Goal: Find specific page/section: Find specific page/section

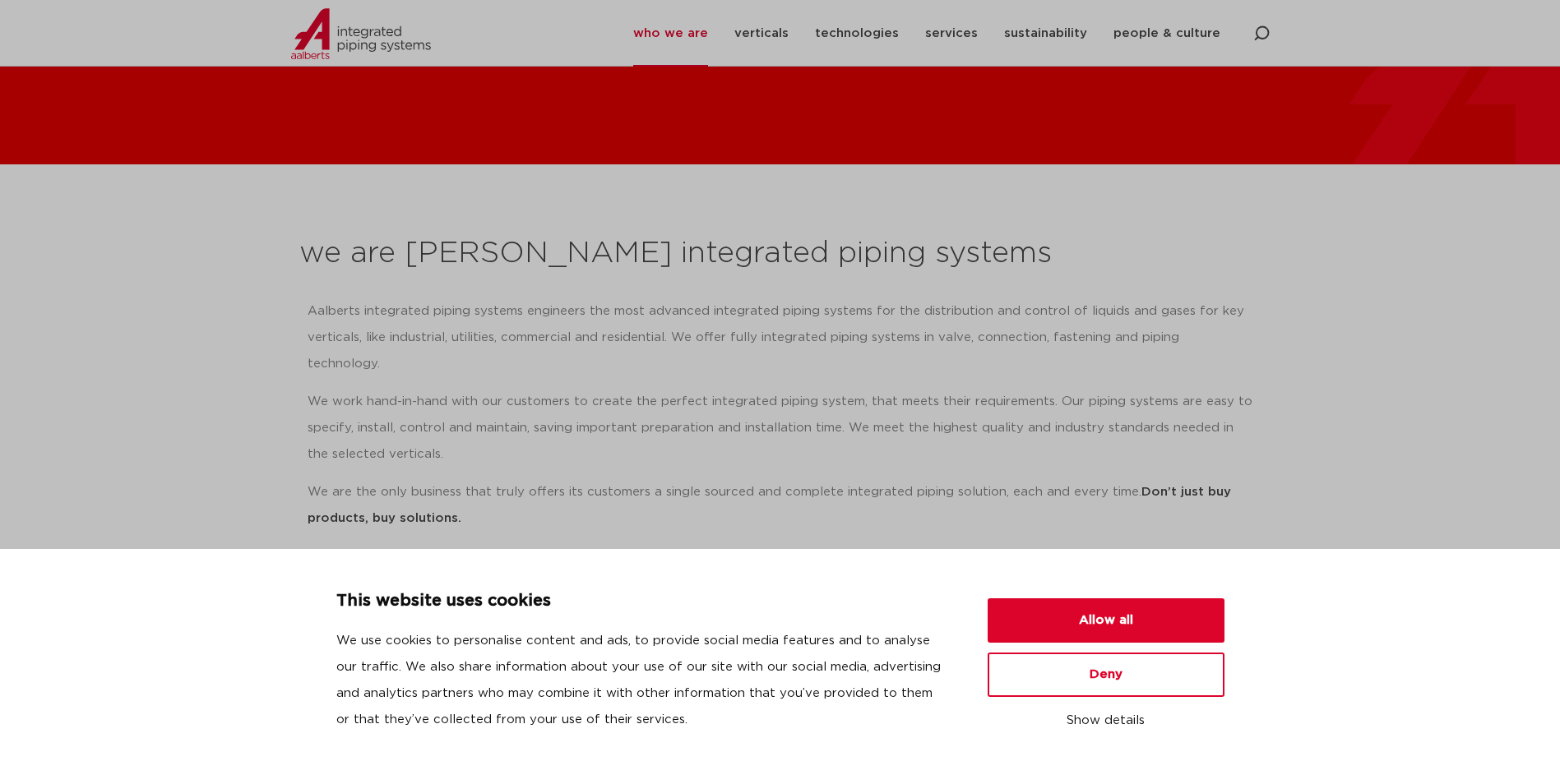
scroll to position [246, 0]
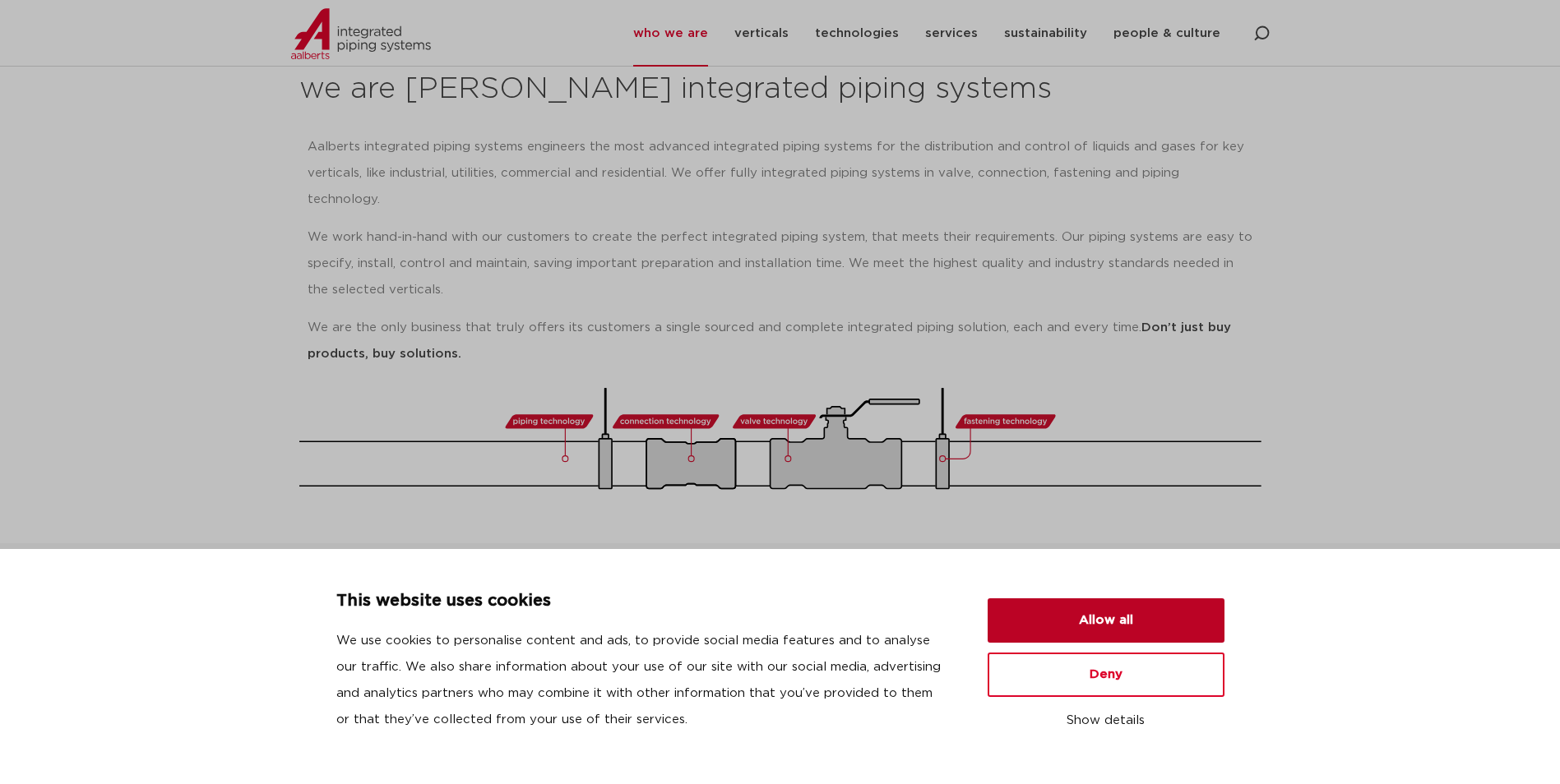
click at [1136, 620] on button "Allow all" at bounding box center [1106, 621] width 237 height 45
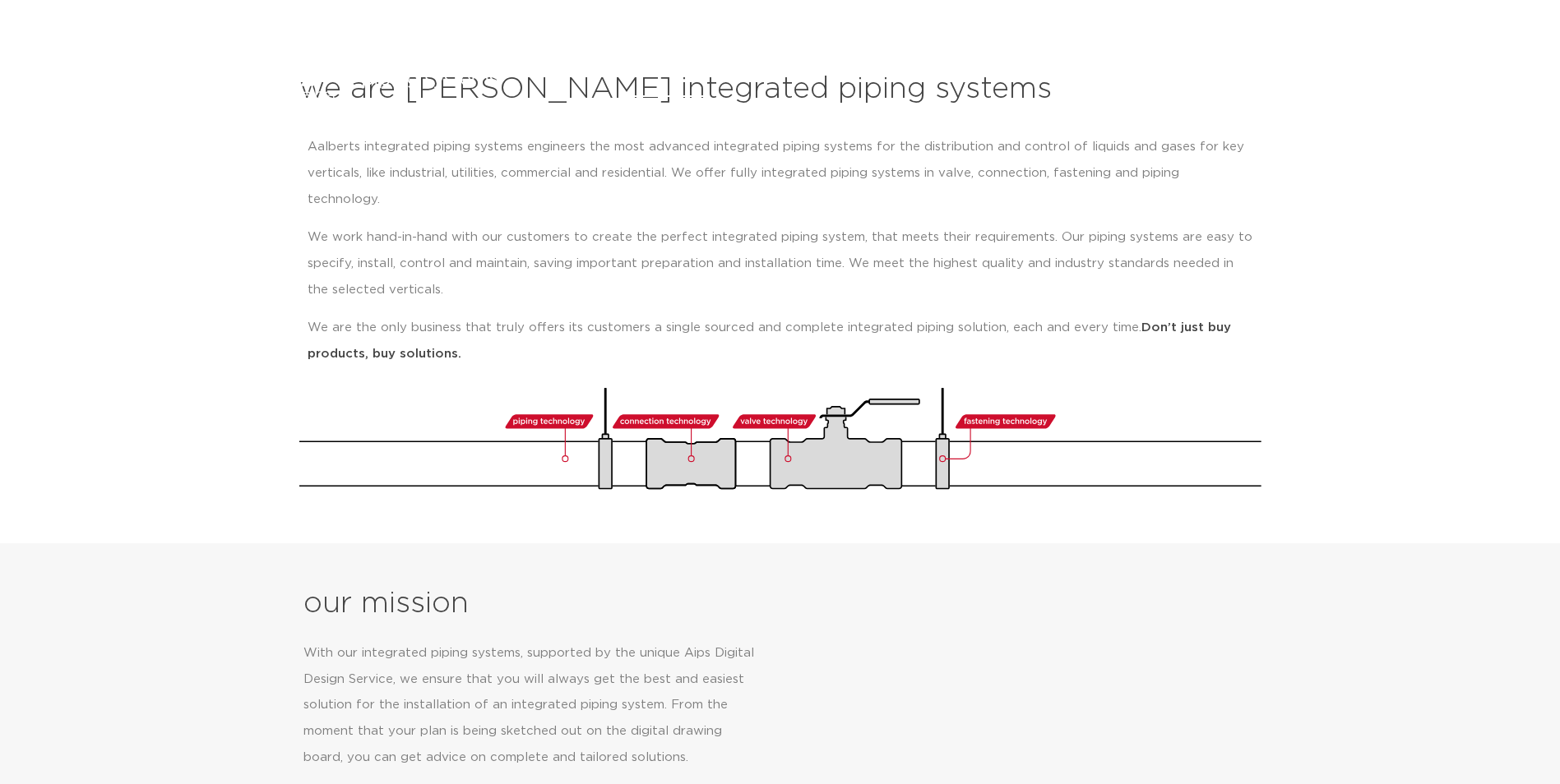
scroll to position [0, 0]
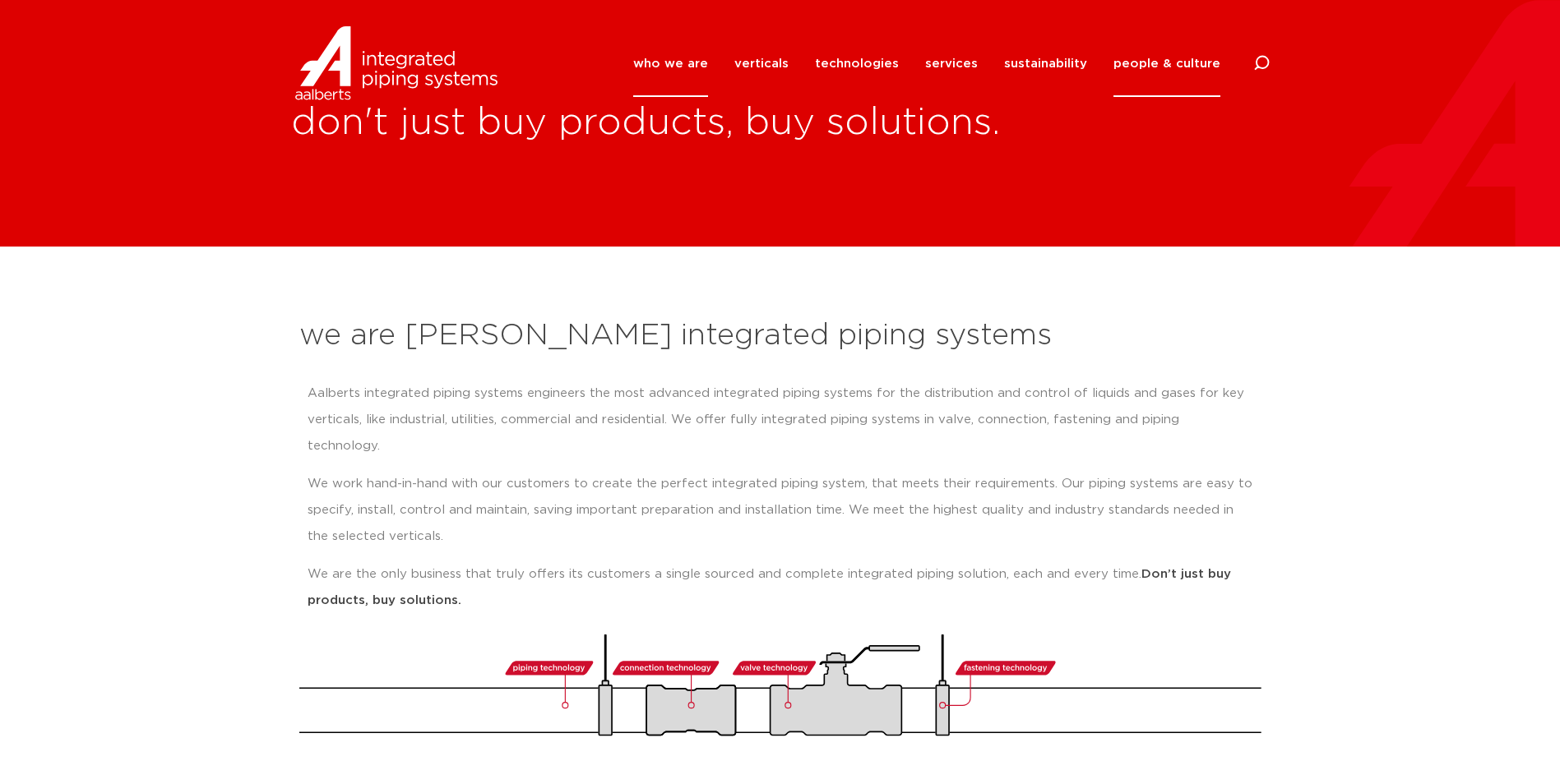
click at [1159, 56] on link "people & culture" at bounding box center [1166, 64] width 107 height 66
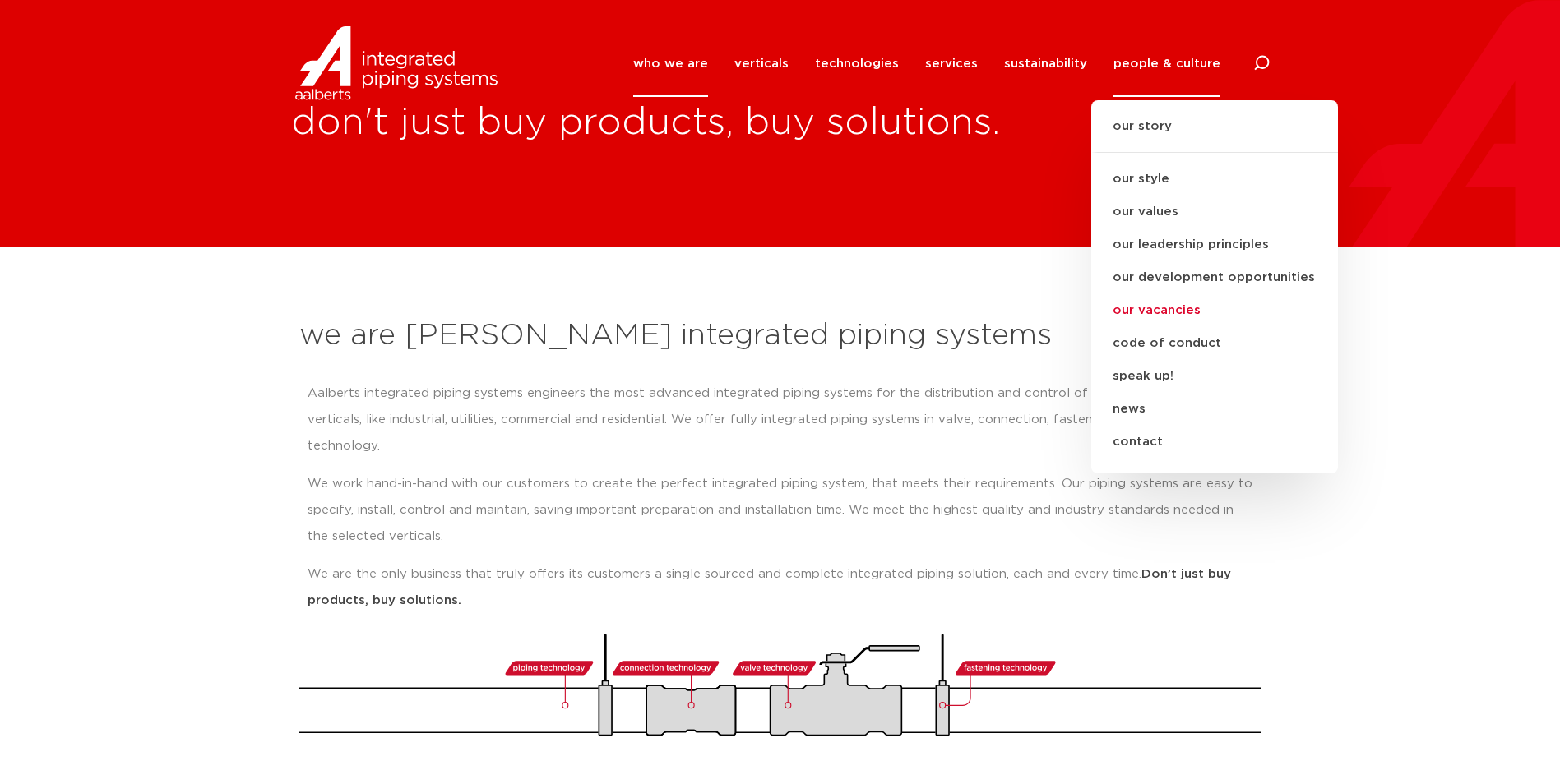
click at [1164, 312] on link "our vacancies" at bounding box center [1214, 310] width 247 height 33
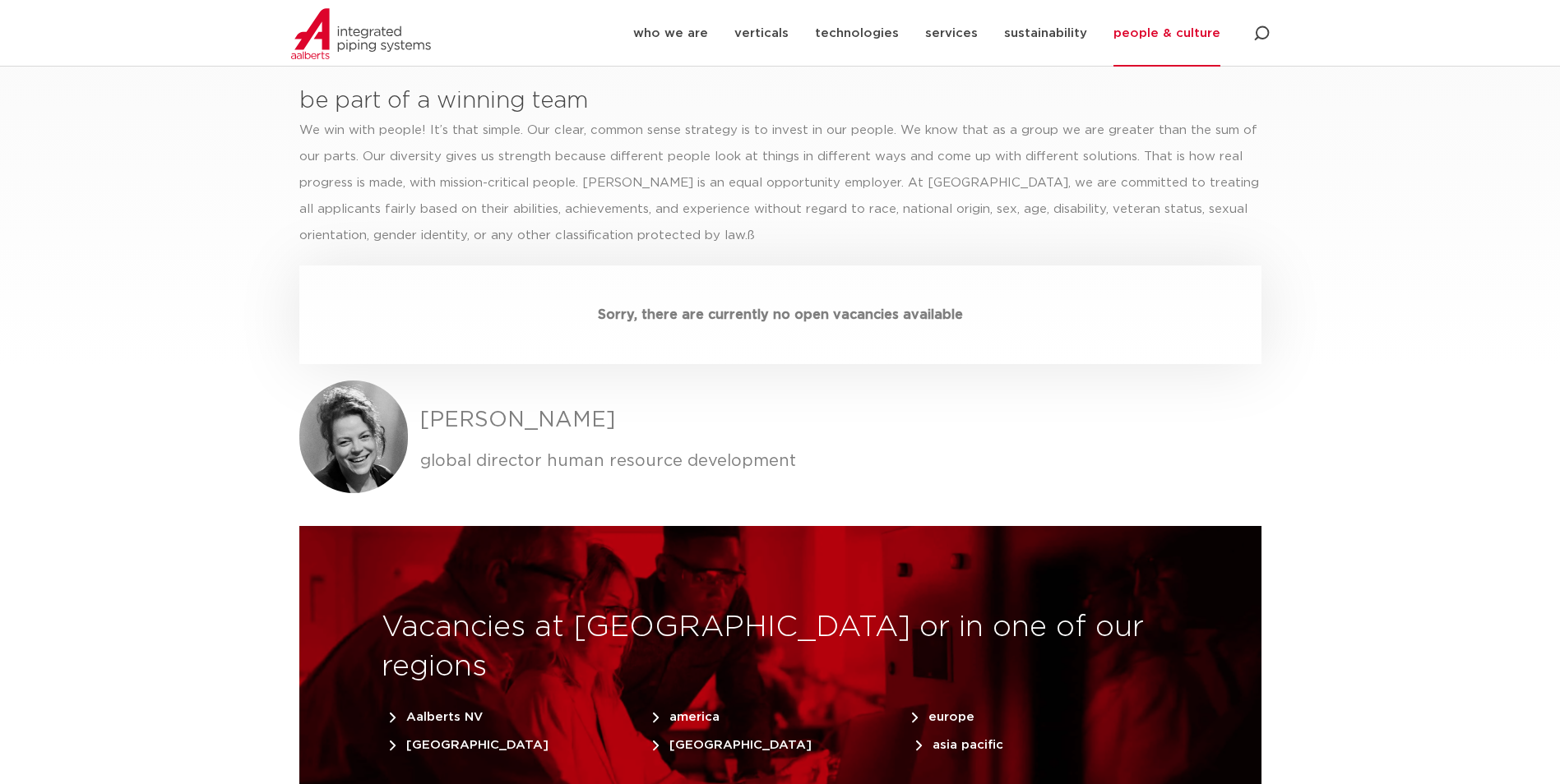
scroll to position [4767, 0]
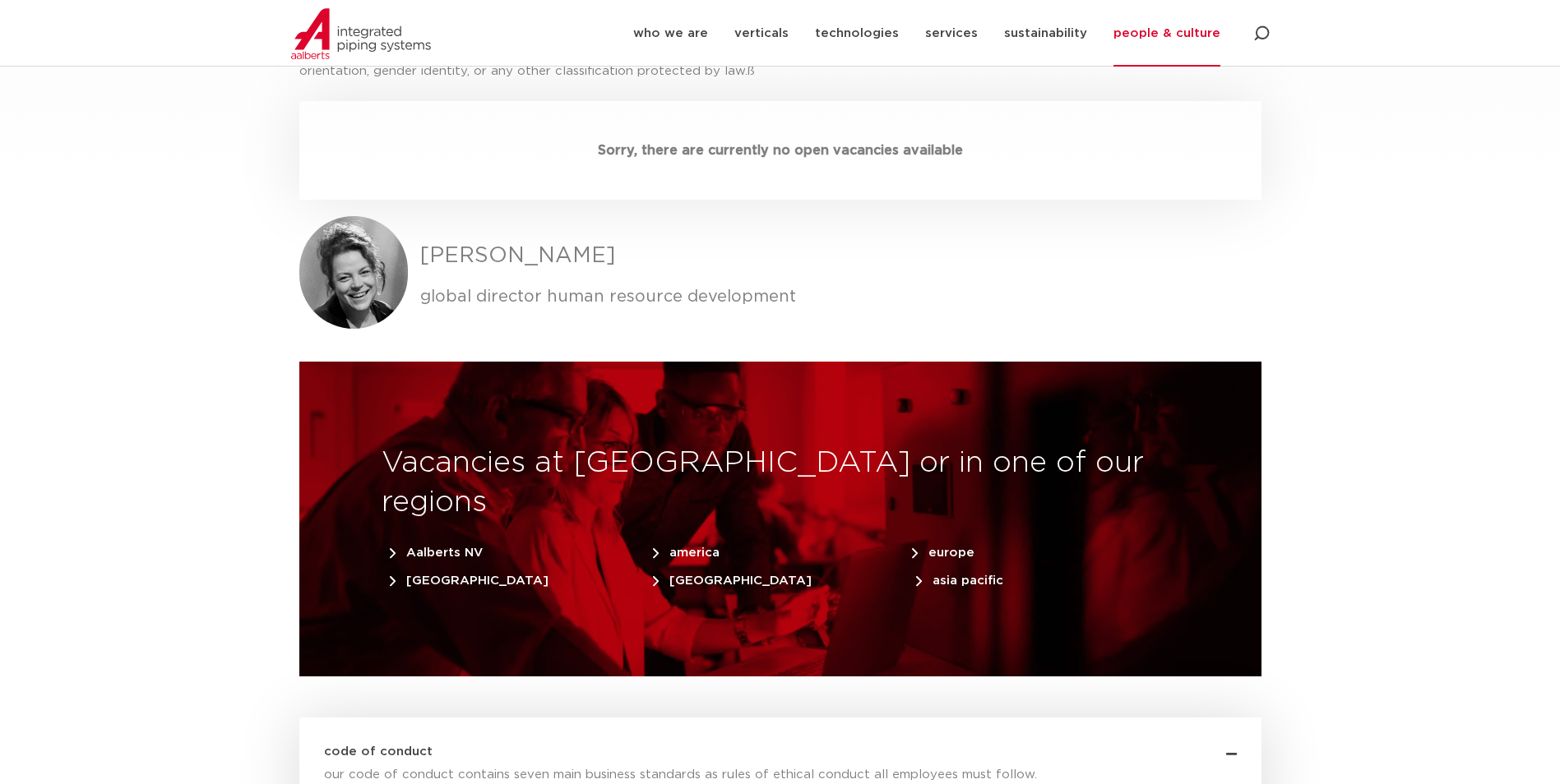
click at [690, 547] on span "america" at bounding box center [686, 553] width 66 height 13
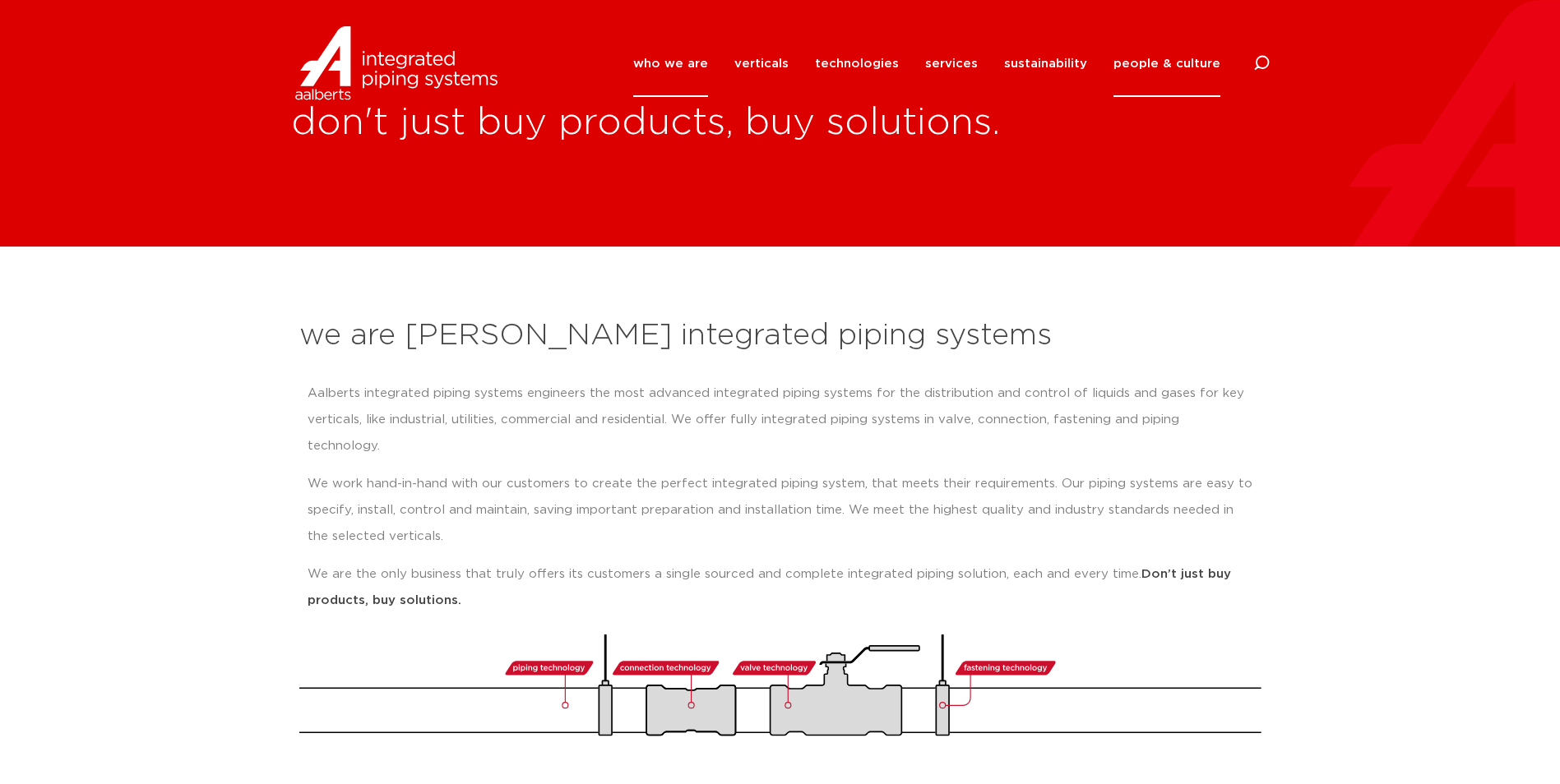
click at [1160, 61] on link "people & culture" at bounding box center [1166, 64] width 107 height 66
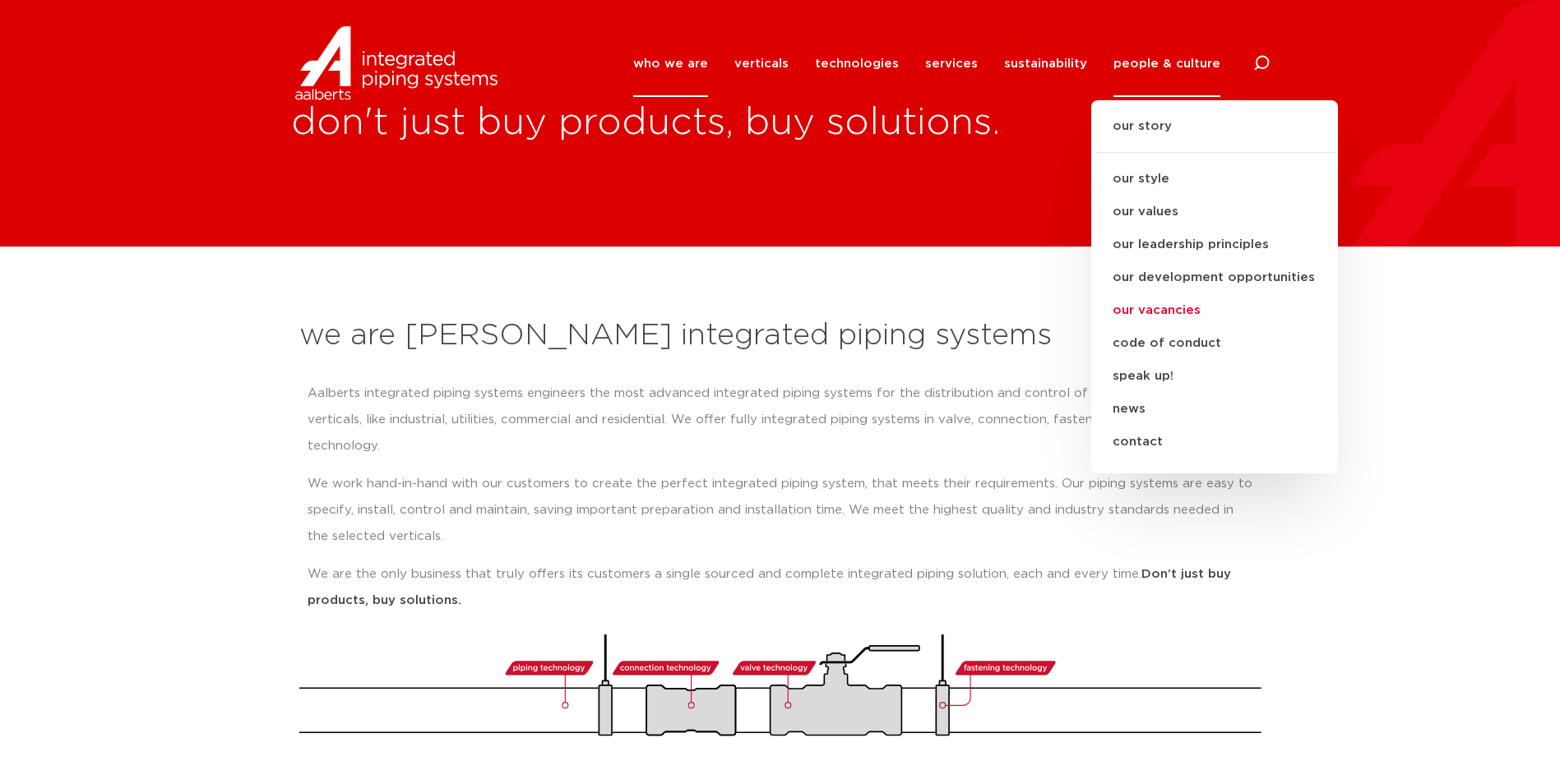
click at [1158, 313] on link "our vacancies" at bounding box center [1214, 310] width 247 height 33
